Goal: Task Accomplishment & Management: Manage account settings

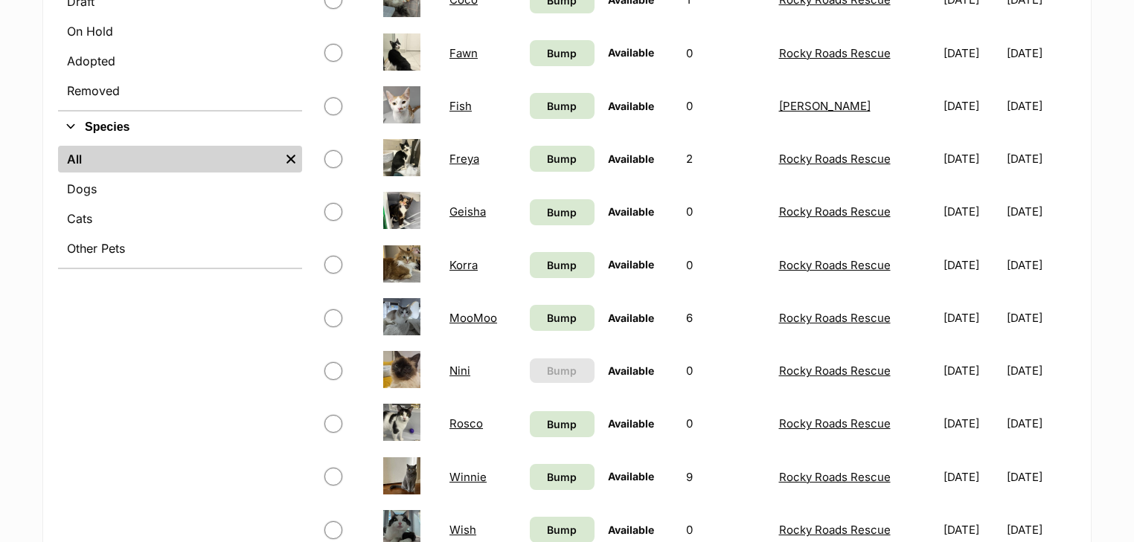
click at [334, 318] on input "checkbox" at bounding box center [333, 318] width 18 height 18
checkbox input "true"
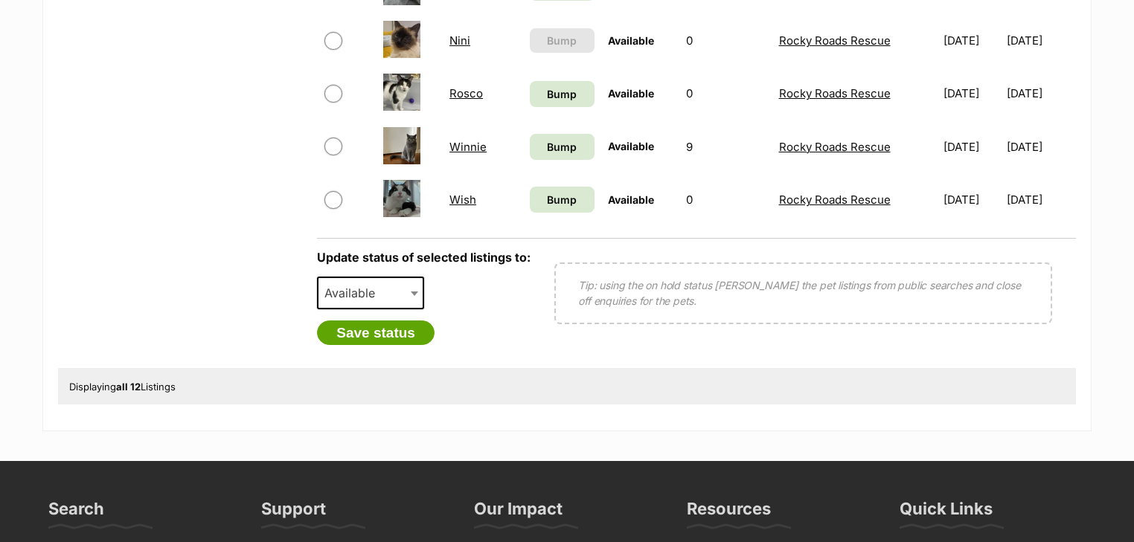
scroll to position [952, 0]
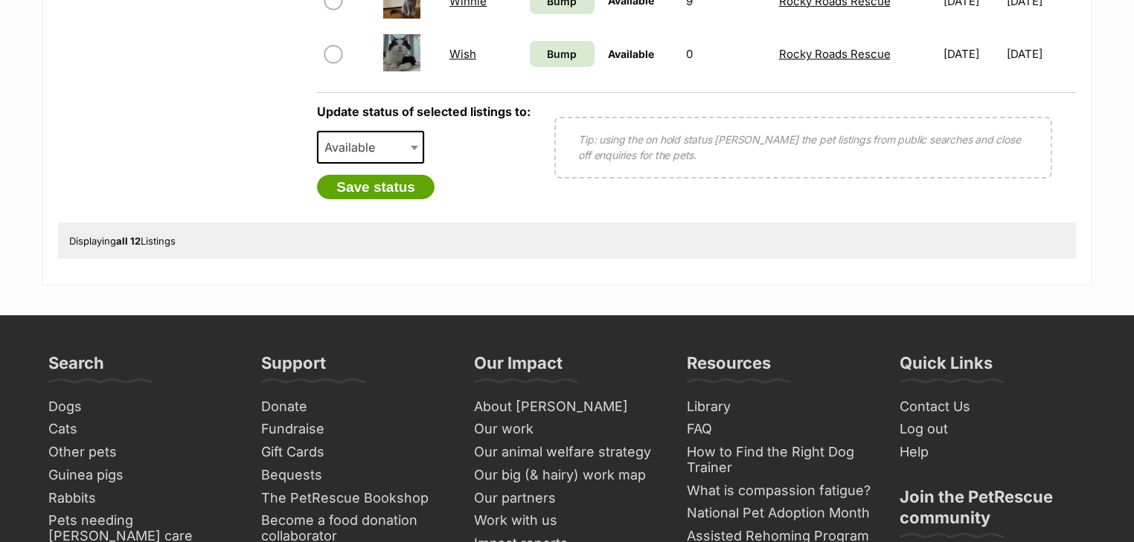
click at [372, 141] on span "Available" at bounding box center [353, 147] width 71 height 21
select select "rehomed"
click at [381, 189] on button "Save status" at bounding box center [376, 187] width 118 height 25
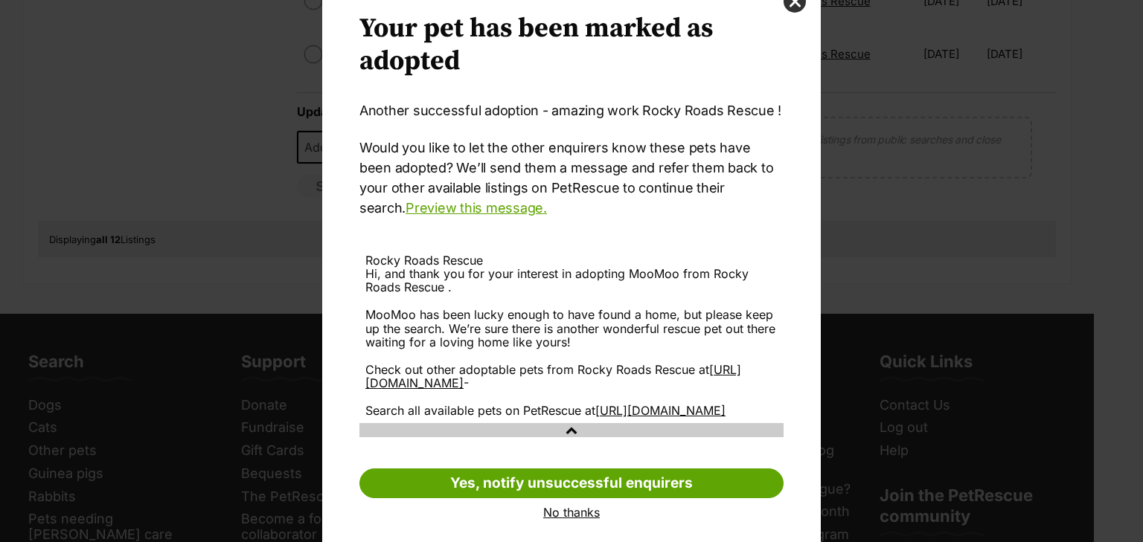
scroll to position [89, 0]
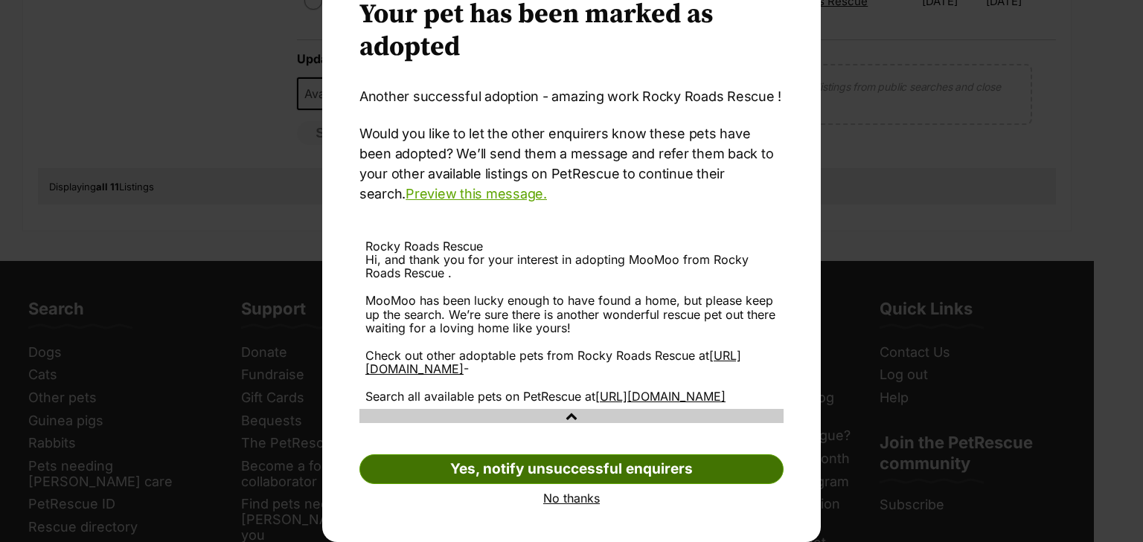
click at [480, 466] on link "Yes, notify unsuccessful enquirers" at bounding box center [571, 469] width 424 height 30
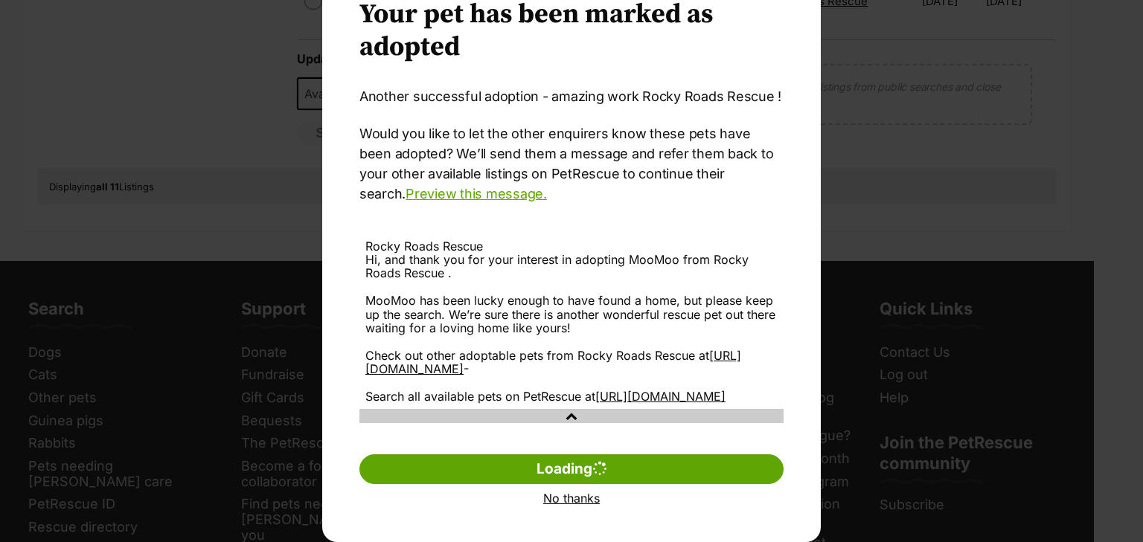
scroll to position [0, 0]
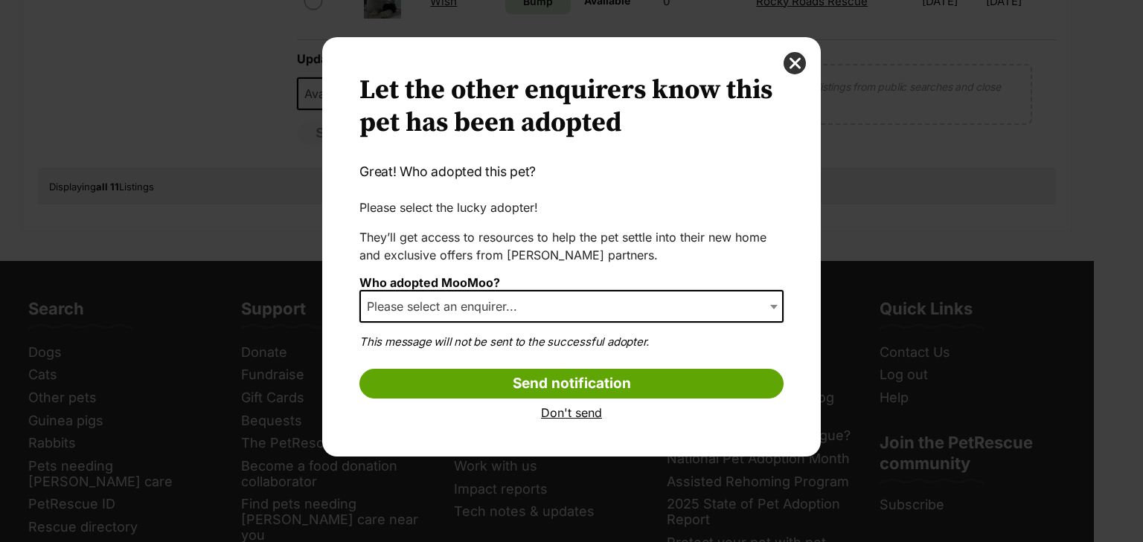
click at [565, 303] on span "Please select an enquirer..." at bounding box center [571, 306] width 424 height 33
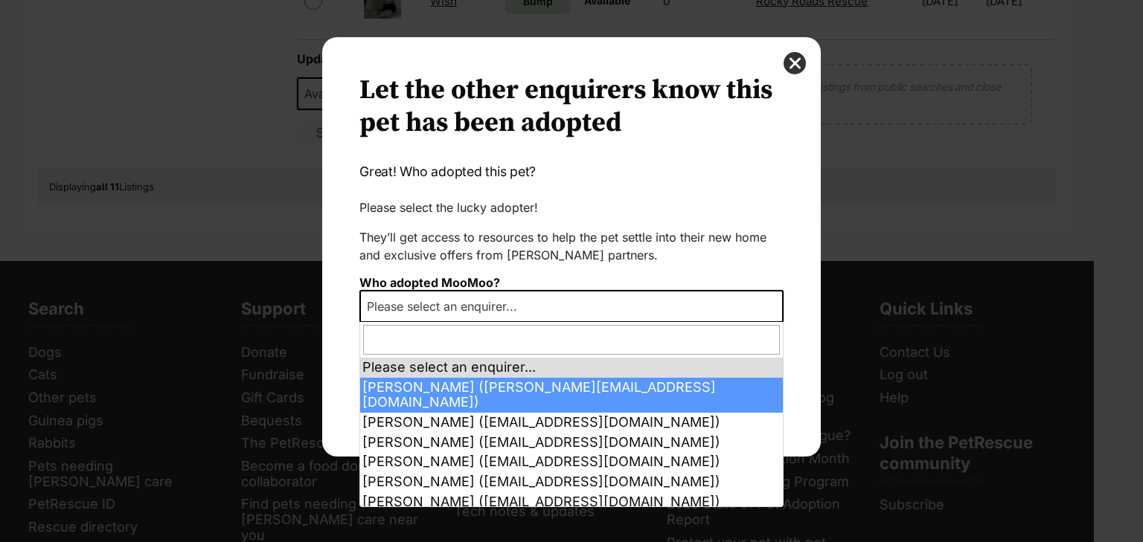
scroll to position [10, 0]
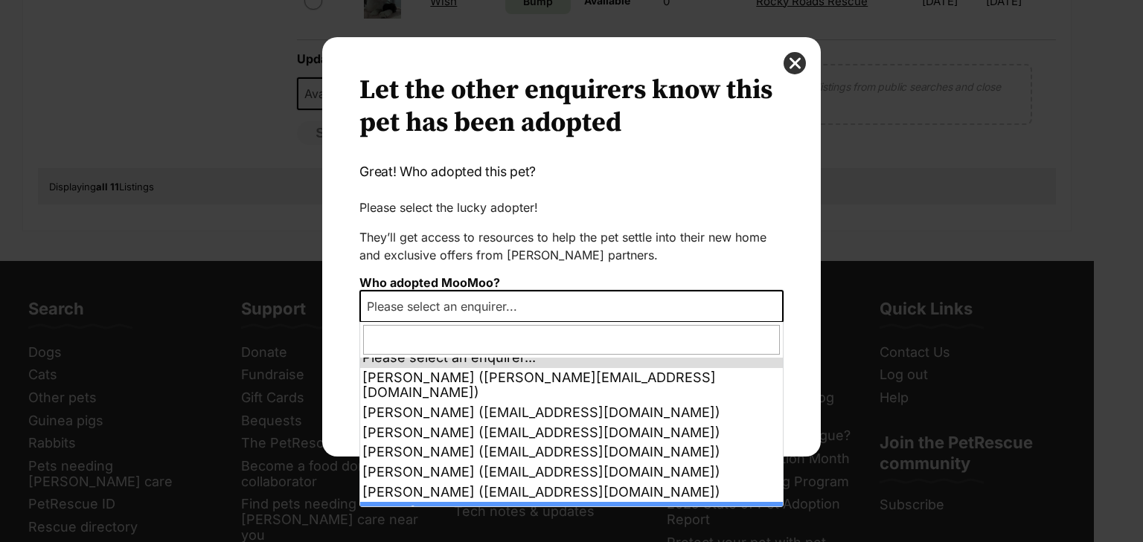
select select "other"
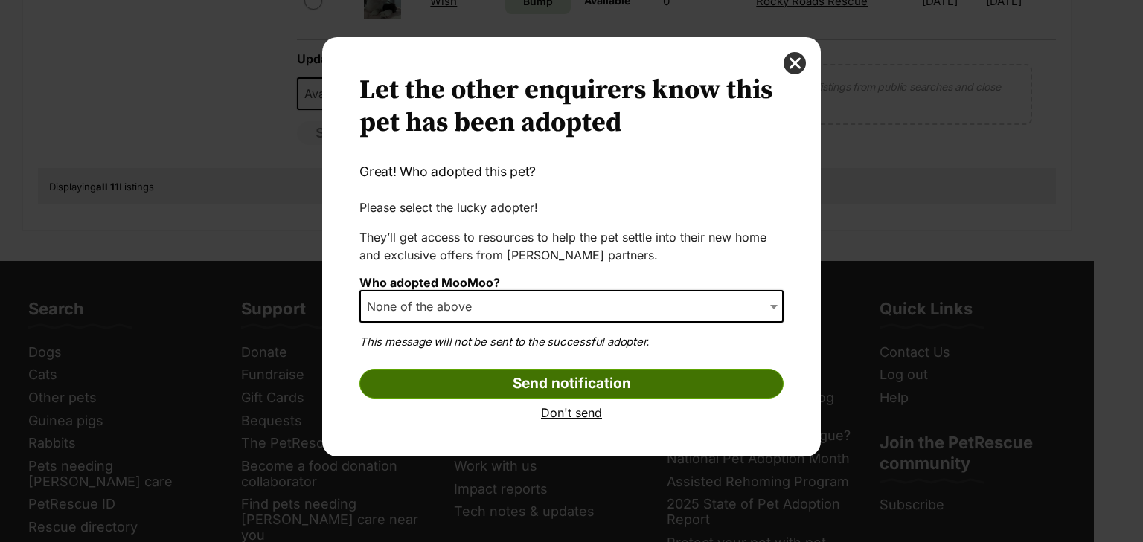
click at [573, 378] on input "Send notification" at bounding box center [571, 384] width 424 height 30
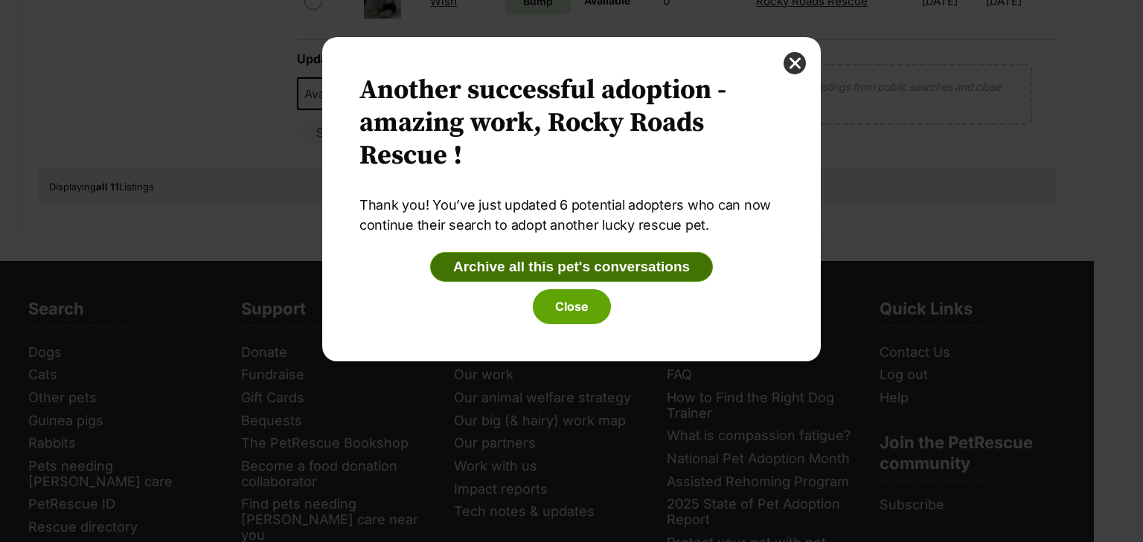
click at [571, 265] on button "Archive all this pet's conversations" at bounding box center [571, 267] width 283 height 30
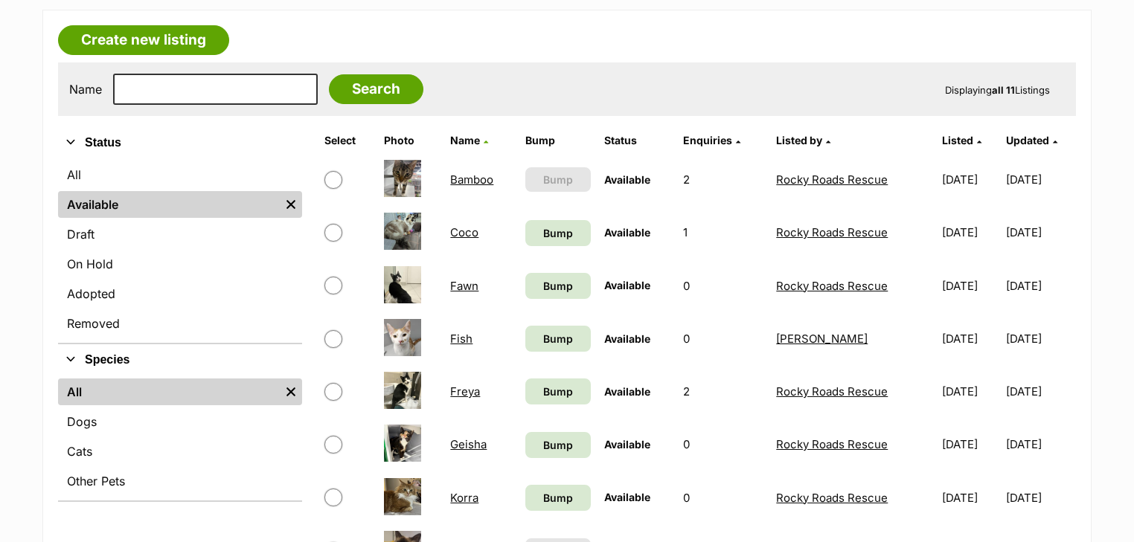
scroll to position [476, 0]
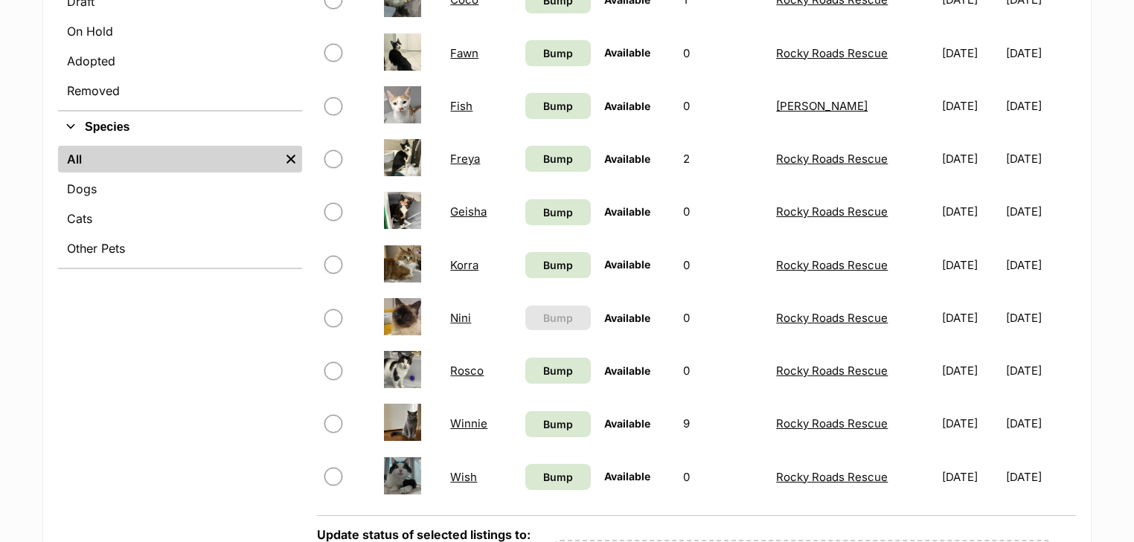
drag, startPoint x: 909, startPoint y: 480, endPoint x: 848, endPoint y: 562, distance: 102.7
click at [848, 542] on html "Skip to main content Log in to favourite this pet Log in Or sign up Search PetR…" at bounding box center [567, 510] width 1134 height 1973
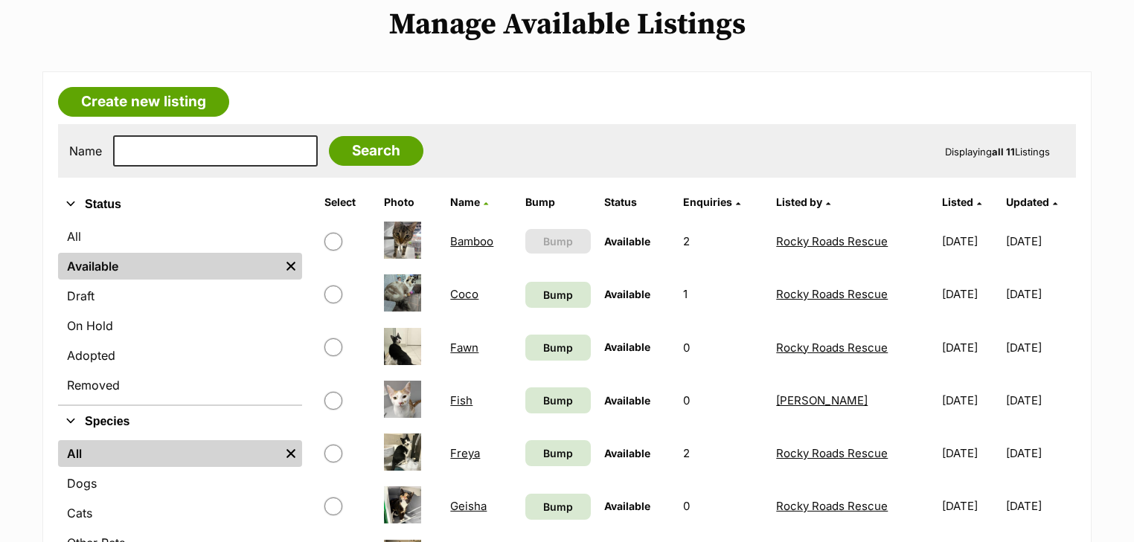
scroll to position [0, 0]
